Goal: Task Accomplishment & Management: Complete application form

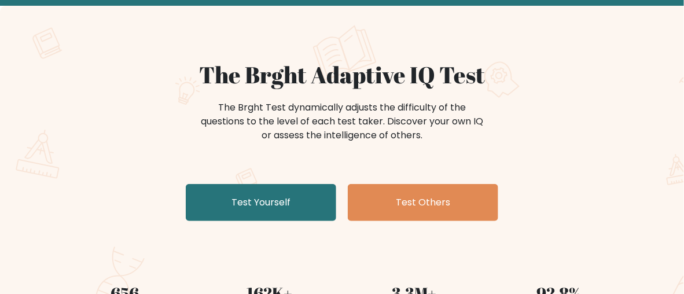
scroll to position [116, 0]
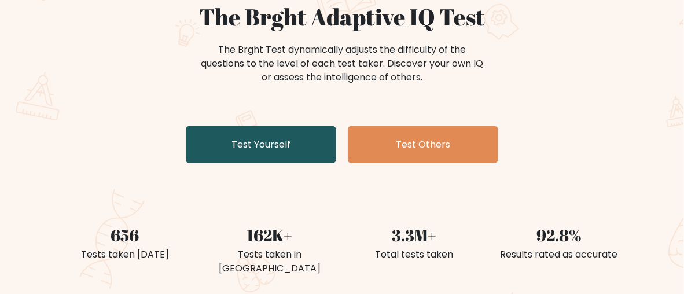
click at [286, 135] on link "Test Yourself" at bounding box center [261, 144] width 150 height 37
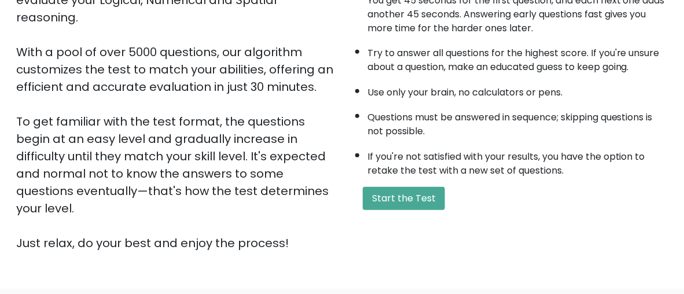
scroll to position [97, 0]
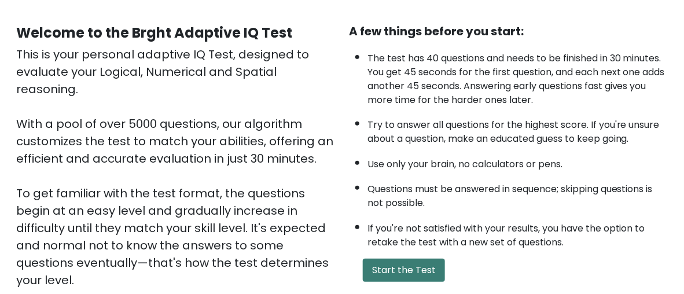
click at [421, 271] on button "Start the Test" at bounding box center [404, 270] width 82 height 23
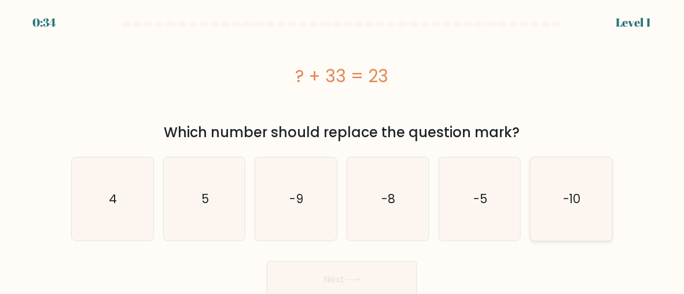
click at [564, 205] on text "-10" at bounding box center [572, 198] width 18 height 17
click at [342, 150] on input "f. -10" at bounding box center [342, 148] width 1 height 3
radio input "true"
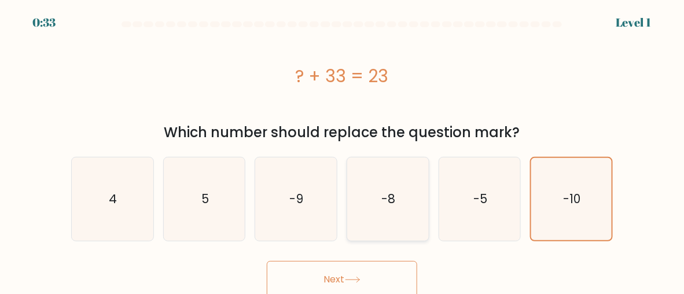
scroll to position [5, 0]
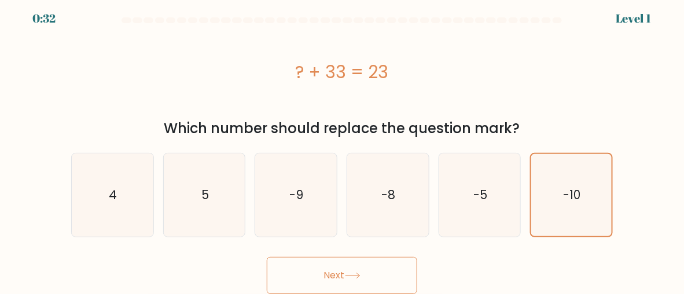
click at [373, 271] on button "Next" at bounding box center [342, 275] width 150 height 37
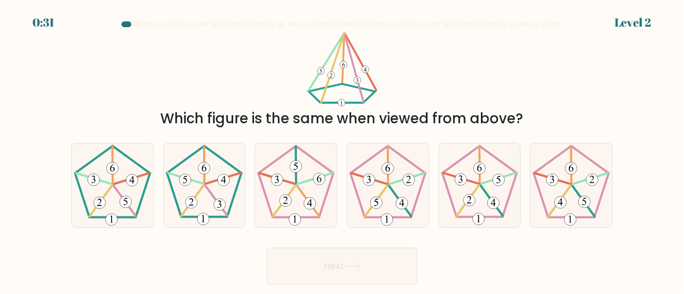
scroll to position [0, 0]
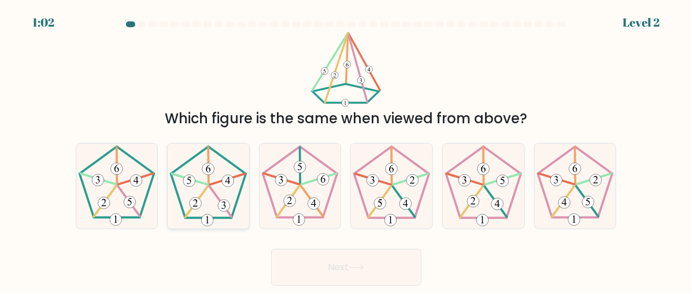
click at [237, 185] on icon at bounding box center [209, 186] width 82 height 82
click at [346, 150] on input "b." at bounding box center [346, 148] width 1 height 3
radio input "true"
click at [388, 269] on button "Next" at bounding box center [346, 267] width 150 height 37
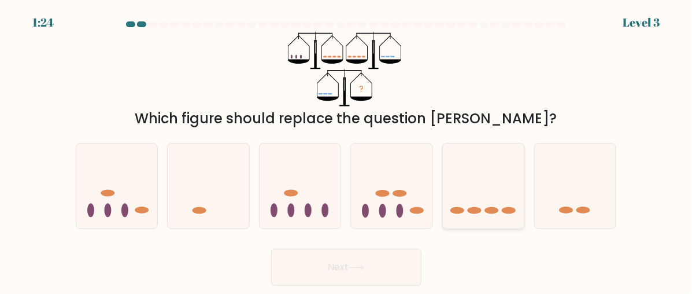
click at [505, 186] on icon at bounding box center [484, 186] width 82 height 68
click at [347, 150] on input "e." at bounding box center [346, 148] width 1 height 3
radio input "true"
click at [393, 264] on button "Next" at bounding box center [346, 267] width 150 height 37
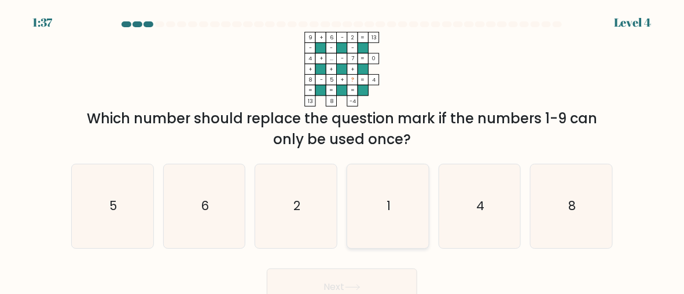
click at [394, 194] on icon "1" at bounding box center [388, 206] width 82 height 82
click at [342, 150] on input "d. 1" at bounding box center [342, 148] width 1 height 3
radio input "true"
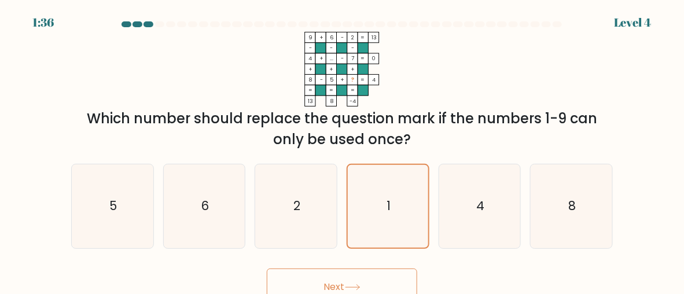
click at [386, 277] on button "Next" at bounding box center [342, 286] width 150 height 37
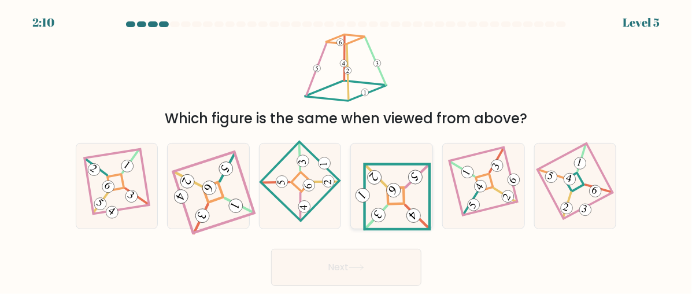
click at [401, 206] on icon at bounding box center [392, 186] width 79 height 68
click at [347, 150] on input "d." at bounding box center [346, 148] width 1 height 3
radio input "true"
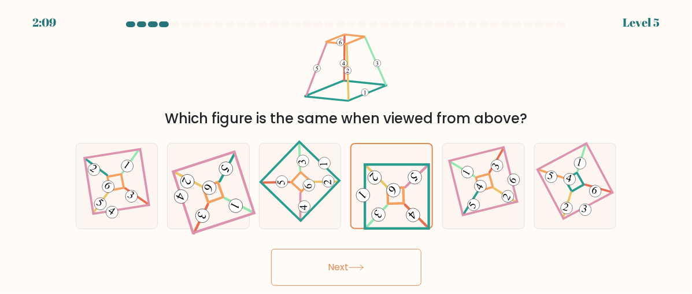
click at [363, 274] on button "Next" at bounding box center [346, 267] width 150 height 37
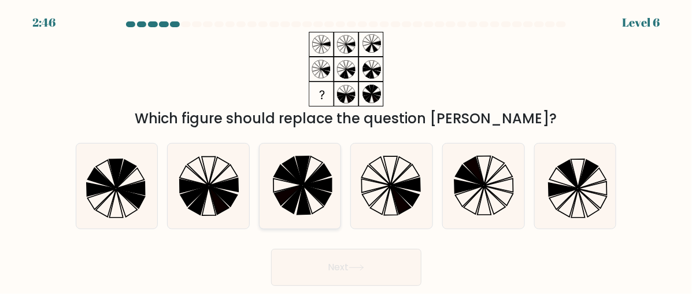
click at [311, 195] on icon at bounding box center [301, 186] width 82 height 82
click at [346, 150] on input "c." at bounding box center [346, 148] width 1 height 3
radio input "true"
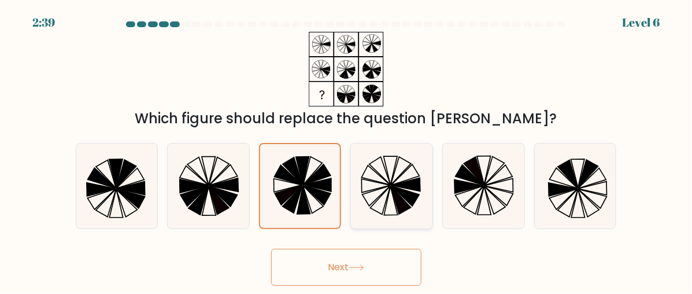
click at [398, 197] on icon at bounding box center [401, 200] width 20 height 28
click at [347, 150] on input "d." at bounding box center [346, 148] width 1 height 3
radio input "true"
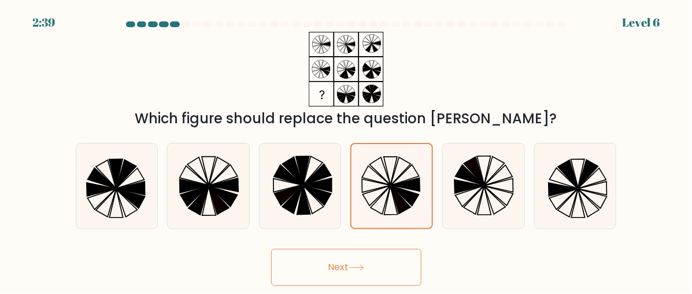
click at [385, 261] on button "Next" at bounding box center [346, 267] width 150 height 37
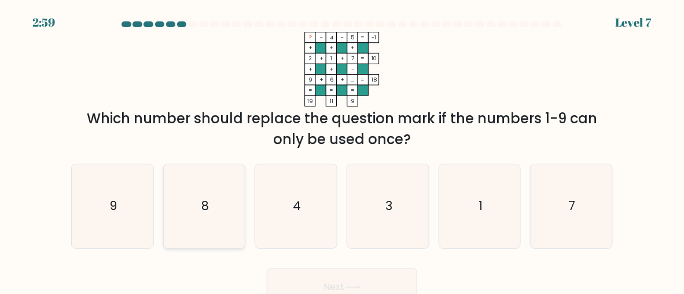
click at [226, 179] on icon "8" at bounding box center [205, 206] width 82 height 82
click at [342, 150] on input "b. 8" at bounding box center [342, 148] width 1 height 3
radio input "true"
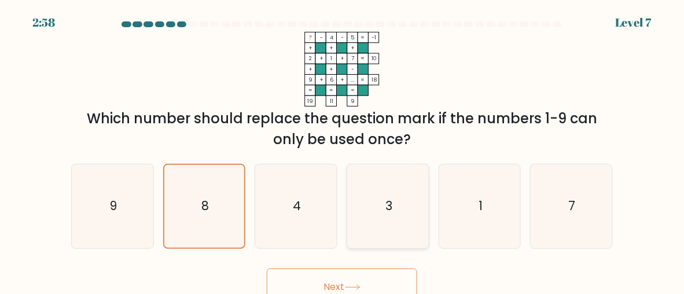
scroll to position [12, 0]
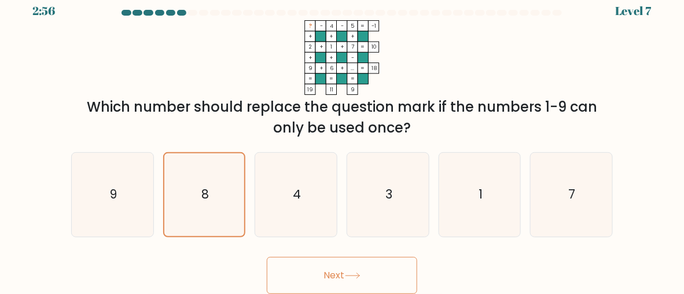
click at [342, 279] on button "Next" at bounding box center [342, 275] width 150 height 37
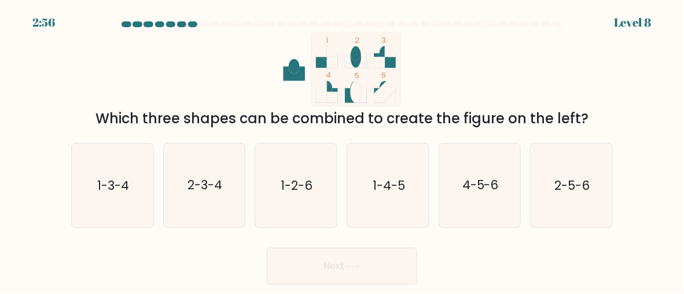
scroll to position [0, 0]
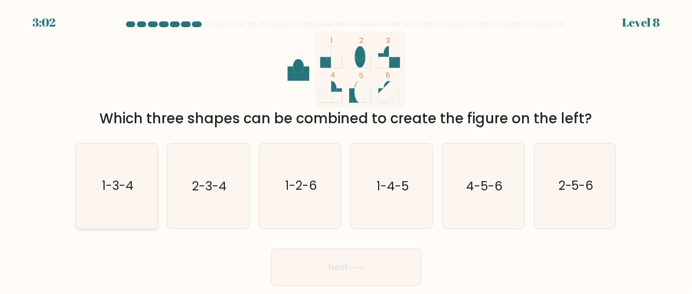
click at [152, 202] on icon "1-3-4" at bounding box center [117, 186] width 82 height 82
click at [346, 150] on input "a. 1-3-4" at bounding box center [346, 148] width 1 height 3
radio input "true"
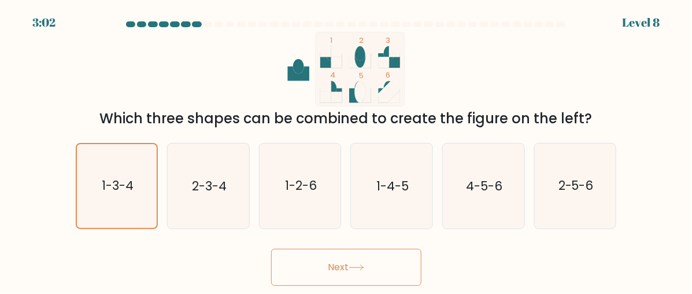
click at [387, 256] on button "Next" at bounding box center [346, 267] width 150 height 37
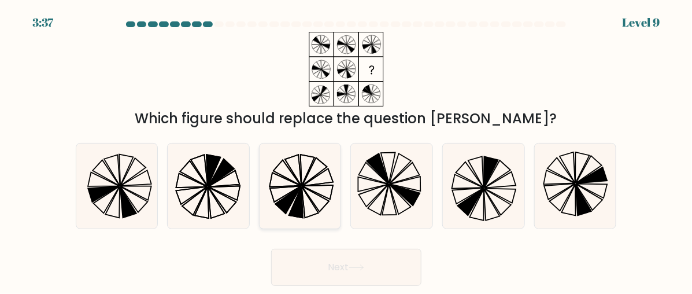
click at [275, 200] on icon at bounding box center [301, 186] width 82 height 82
click at [346, 150] on input "c." at bounding box center [346, 148] width 1 height 3
radio input "true"
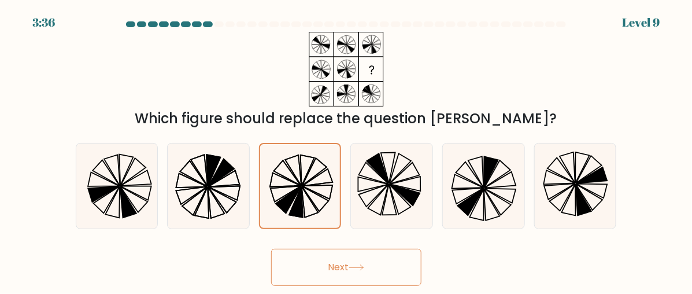
click at [371, 271] on button "Next" at bounding box center [346, 267] width 150 height 37
